Goal: Information Seeking & Learning: Learn about a topic

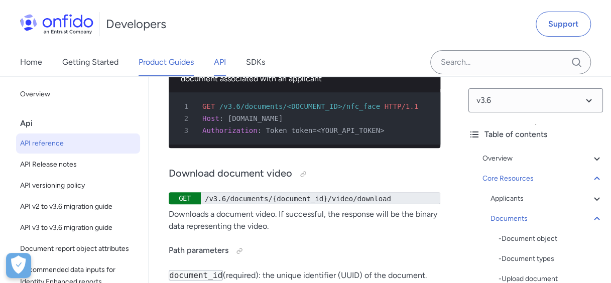
click at [155, 63] on link "Product Guides" at bounding box center [166, 62] width 55 height 28
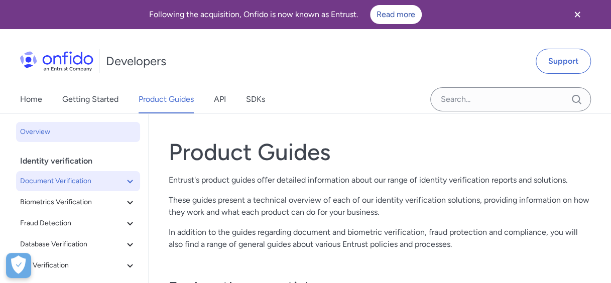
click at [124, 184] on icon at bounding box center [130, 181] width 12 height 12
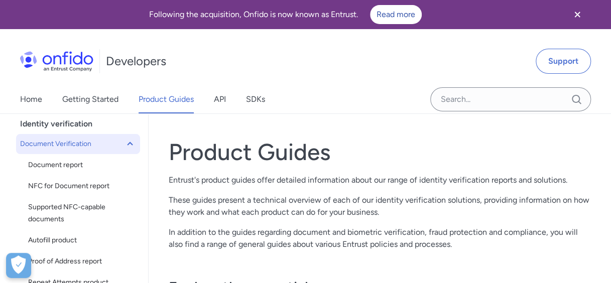
scroll to position [42, 0]
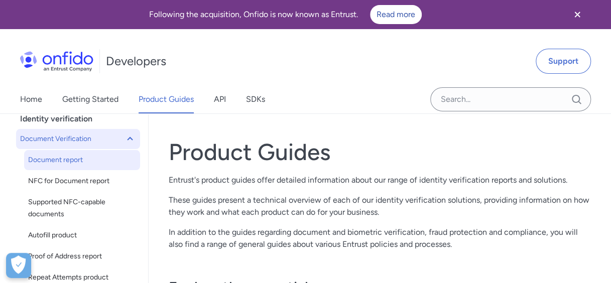
click at [61, 159] on span "Document report" at bounding box center [82, 160] width 108 height 12
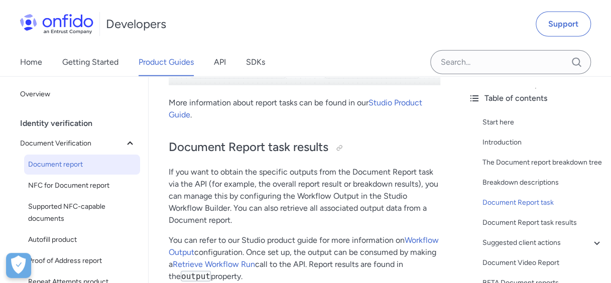
scroll to position [4913, 0]
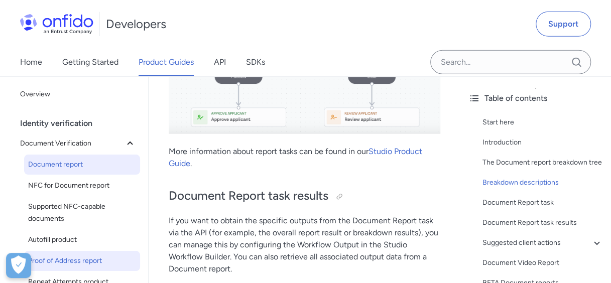
click at [53, 261] on span "Proof of Address report" at bounding box center [82, 261] width 108 height 12
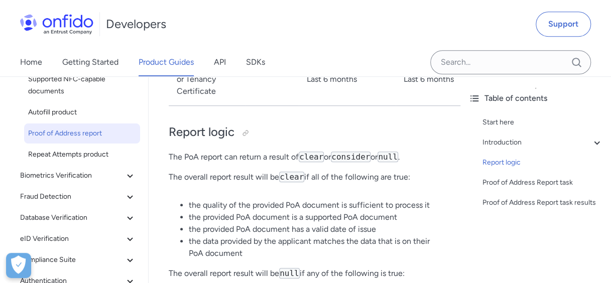
scroll to position [125, 0]
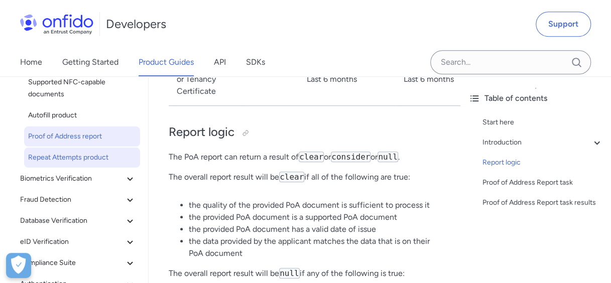
click at [85, 158] on span "Repeat Attempts product" at bounding box center [82, 158] width 108 height 12
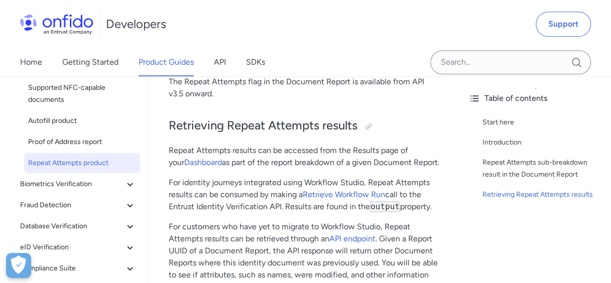
scroll to position [127, 0]
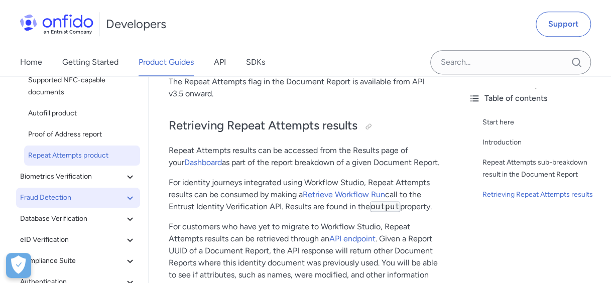
click at [124, 194] on icon at bounding box center [130, 198] width 12 height 12
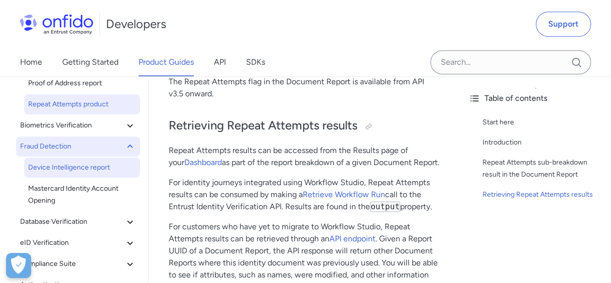
scroll to position [173, 0]
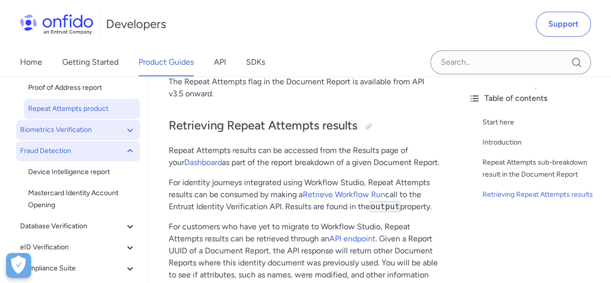
click at [124, 131] on icon at bounding box center [130, 130] width 12 height 12
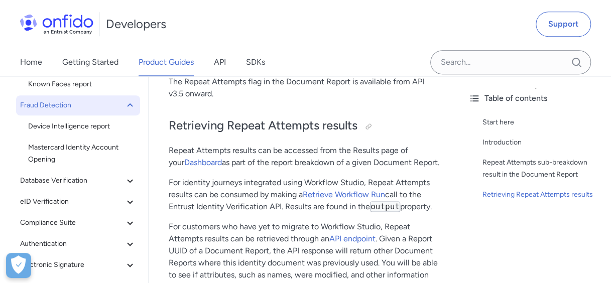
scroll to position [263, 0]
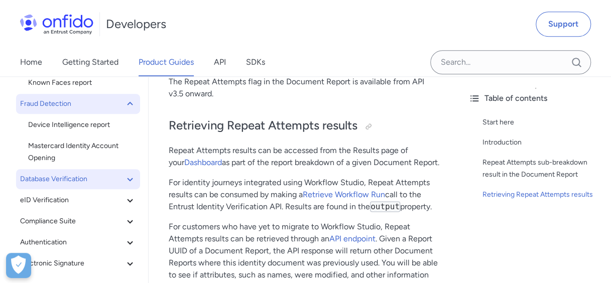
click at [112, 178] on span "Database Verification" at bounding box center [72, 179] width 104 height 12
click at [127, 178] on icon at bounding box center [130, 179] width 12 height 12
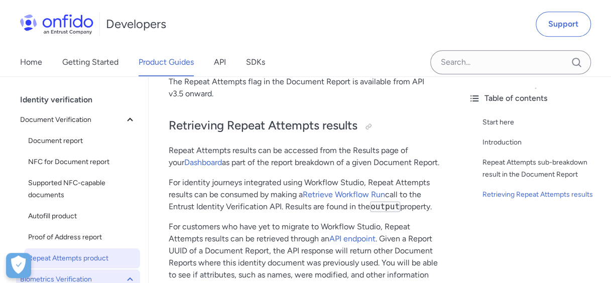
scroll to position [33, 0]
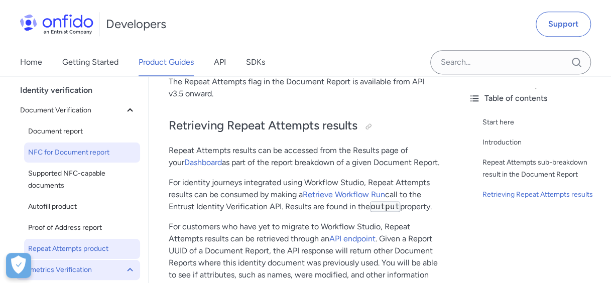
click at [94, 150] on span "NFC for Document report" at bounding box center [82, 153] width 108 height 12
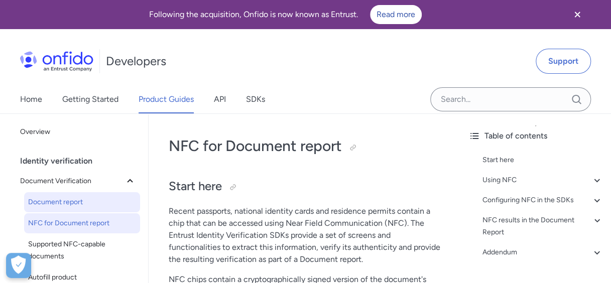
click at [67, 193] on link "Document report" at bounding box center [82, 202] width 116 height 20
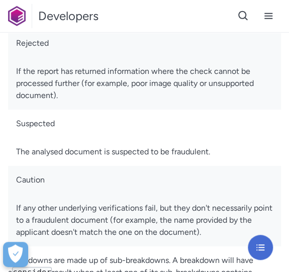
scroll to position [684, 0]
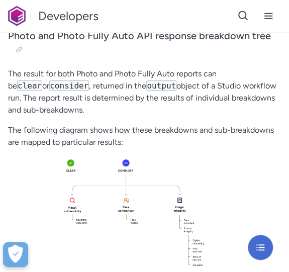
scroll to position [589, 0]
